Goal: Information Seeking & Learning: Learn about a topic

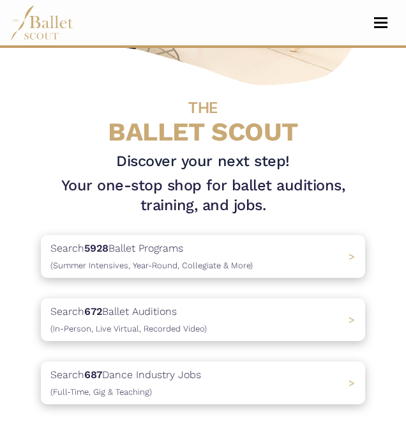
scroll to position [207, 0]
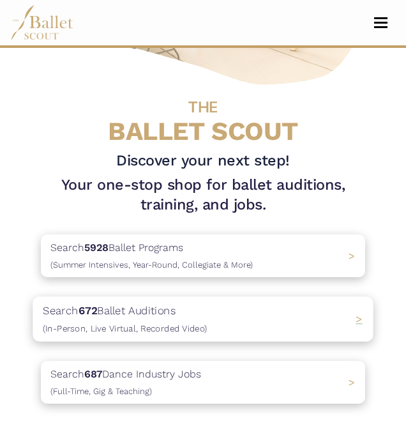
click at [254, 327] on div "Search 672 Ballet Auditions (In-Person, Live Virtual, Recorded Video) >" at bounding box center [203, 318] width 340 height 45
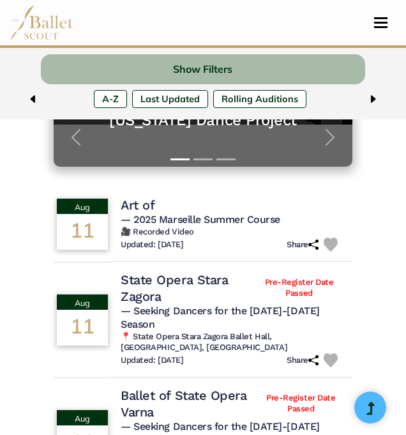
scroll to position [384, 0]
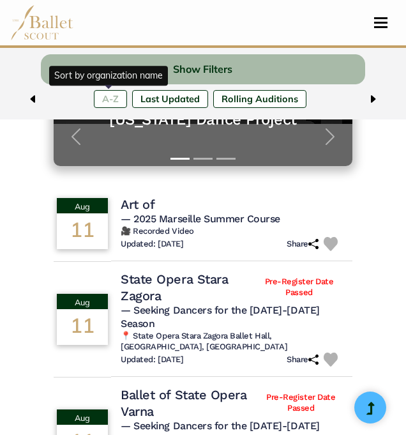
click at [113, 96] on label "A-Z" at bounding box center [110, 99] width 33 height 18
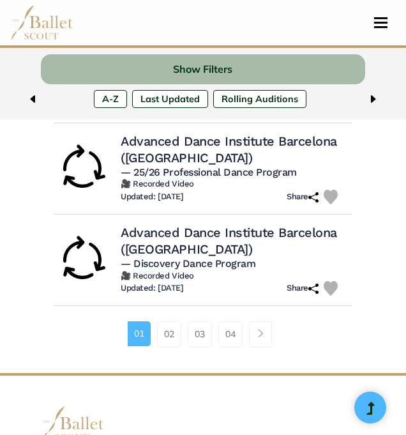
scroll to position [974, 0]
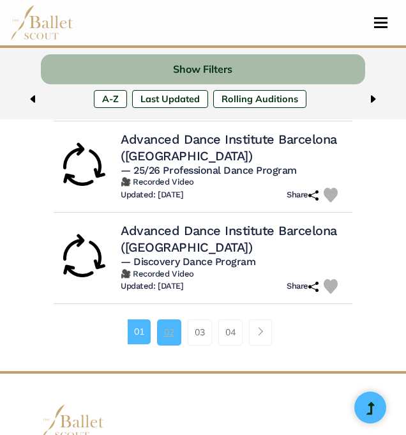
click at [169, 345] on link "02" at bounding box center [169, 332] width 24 height 26
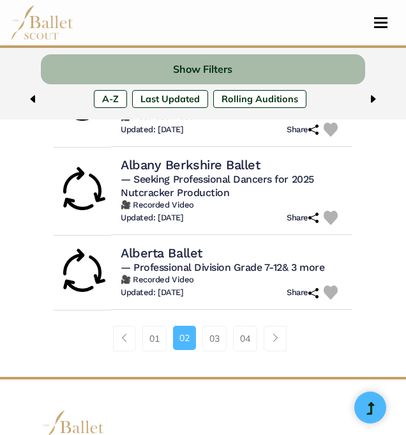
scroll to position [997, 0]
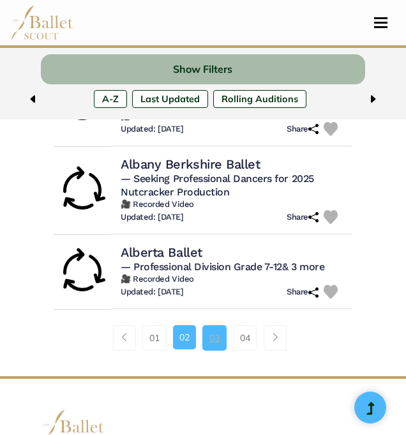
click at [209, 328] on link "03" at bounding box center [214, 338] width 24 height 26
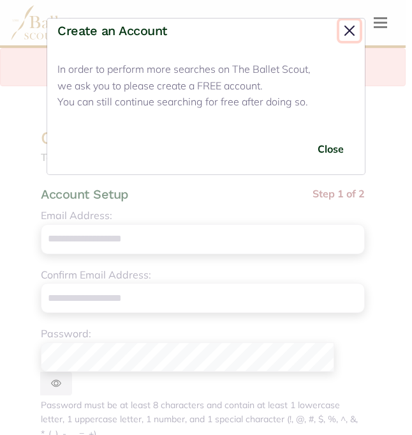
click at [349, 32] on button "Close" at bounding box center [350, 30] width 20 height 20
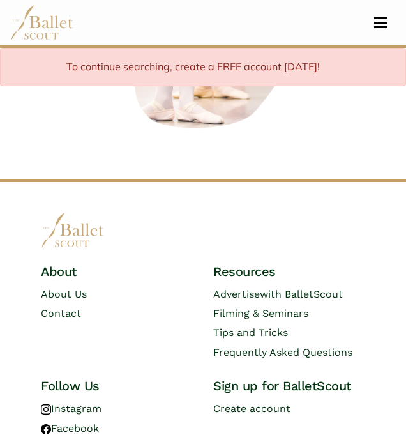
scroll to position [769, 0]
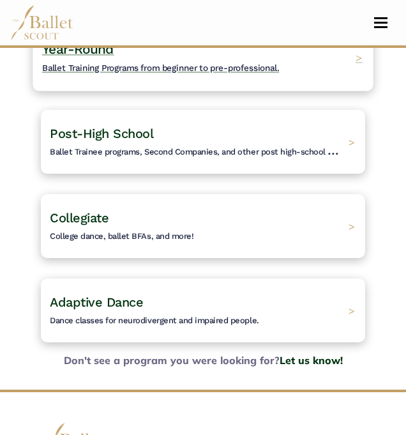
scroll to position [243, 0]
